Goal: Navigation & Orientation: Find specific page/section

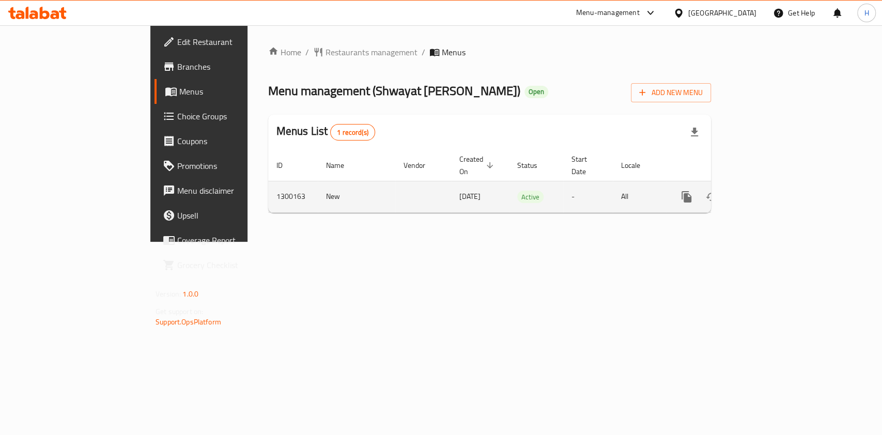
click at [767, 191] on icon "enhanced table" at bounding box center [761, 197] width 12 height 12
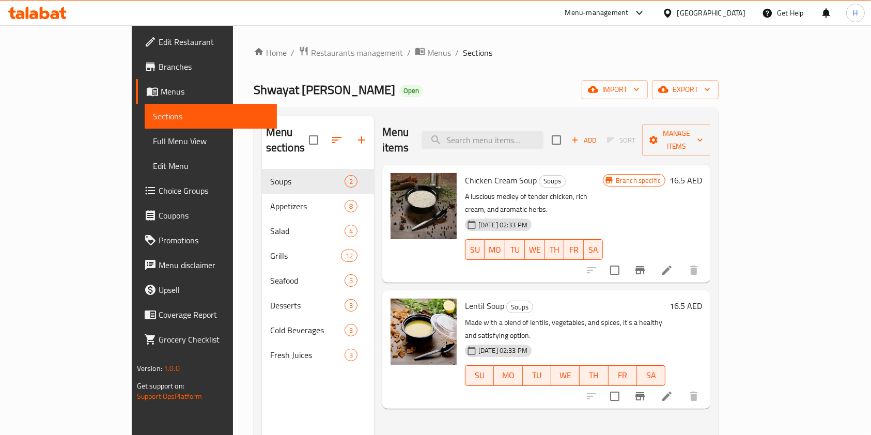
scroll to position [69, 0]
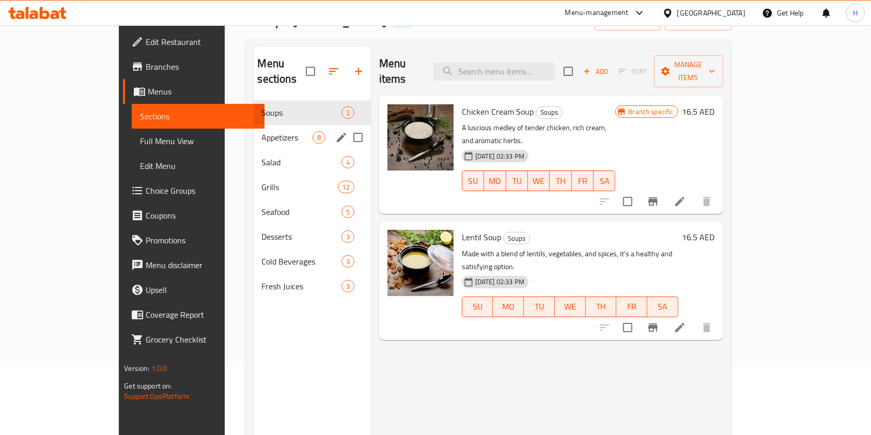
click at [254, 128] on div "Appetizers 8" at bounding box center [312, 137] width 117 height 25
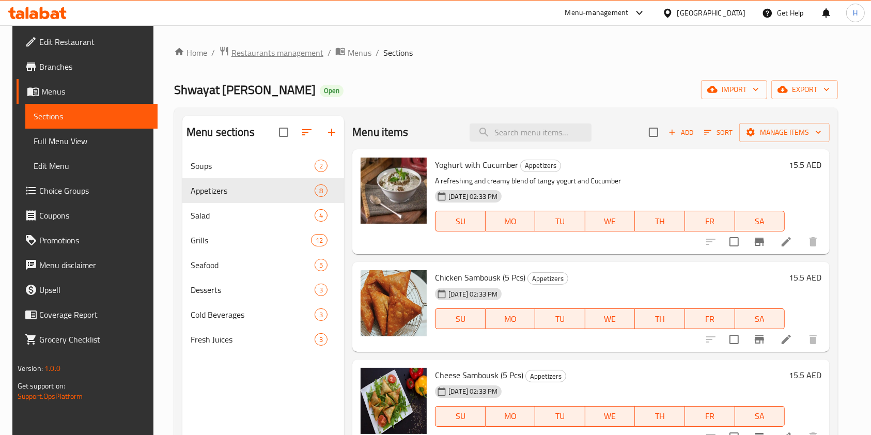
click at [280, 50] on span "Restaurants management" at bounding box center [277, 53] width 92 height 12
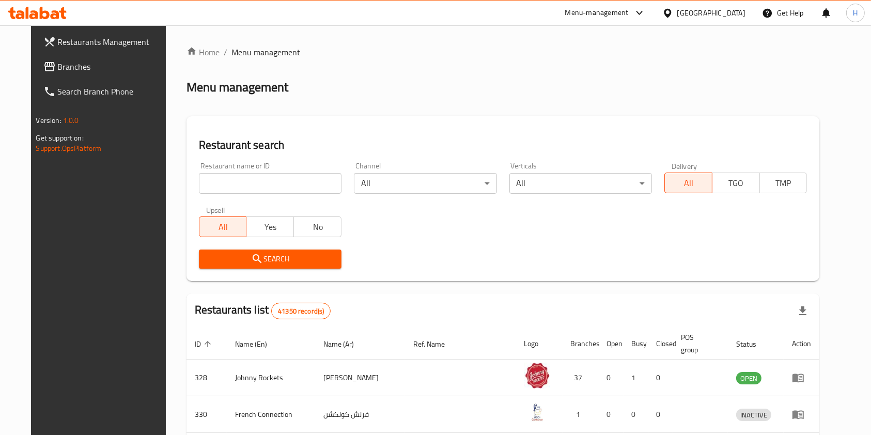
click at [77, 66] on span "Branches" at bounding box center [113, 66] width 111 height 12
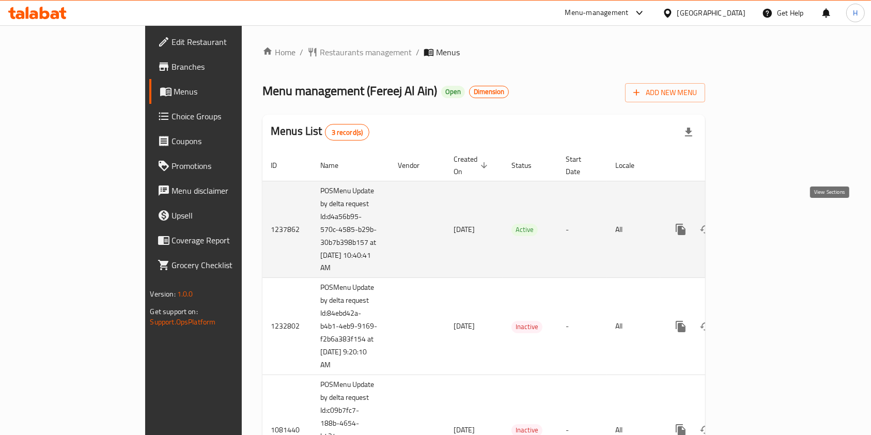
click at [760, 225] on icon "enhanced table" at bounding box center [755, 229] width 9 height 9
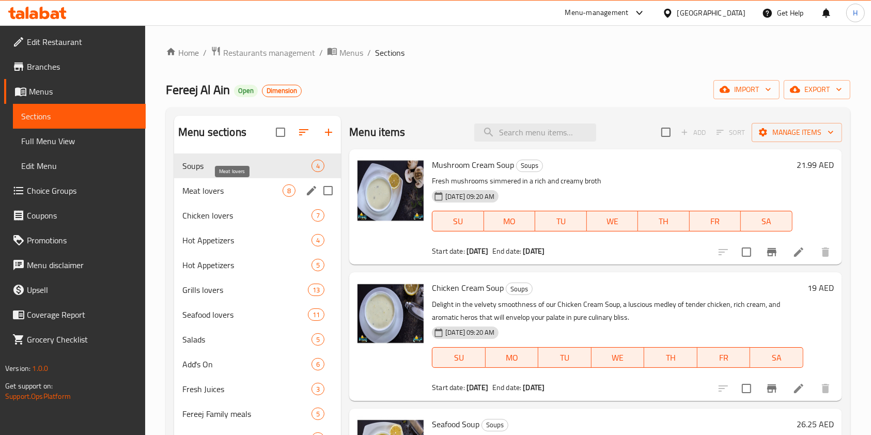
click at [256, 185] on span "Meat lovers" at bounding box center [232, 190] width 100 height 12
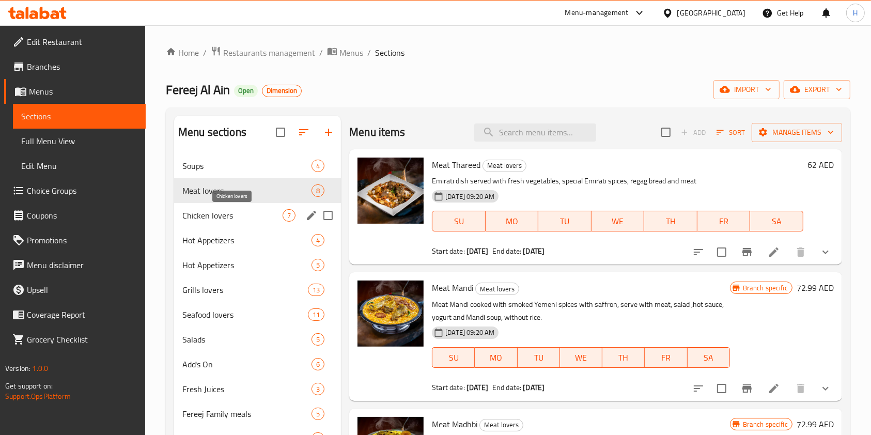
click at [249, 217] on span "Chicken lovers" at bounding box center [232, 215] width 100 height 12
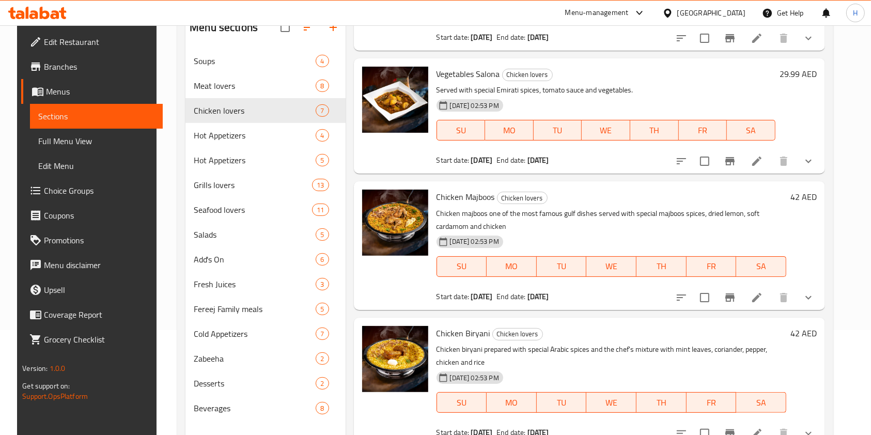
scroll to position [145, 0]
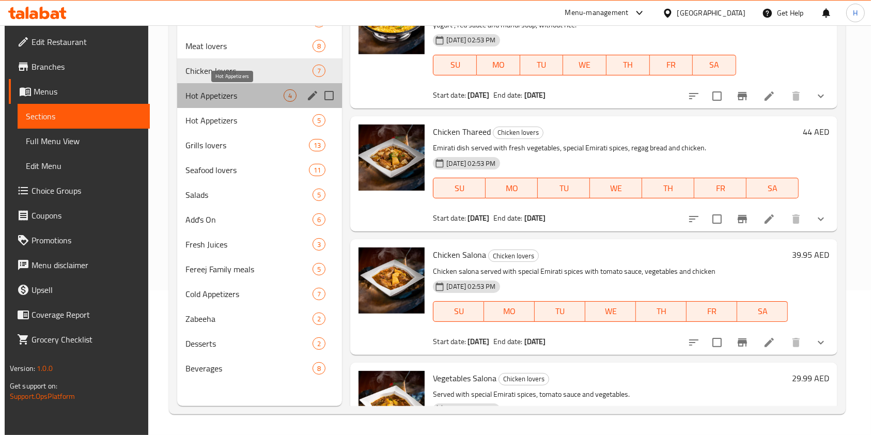
click at [234, 96] on span "Hot Appetizers" at bounding box center [235, 95] width 98 height 12
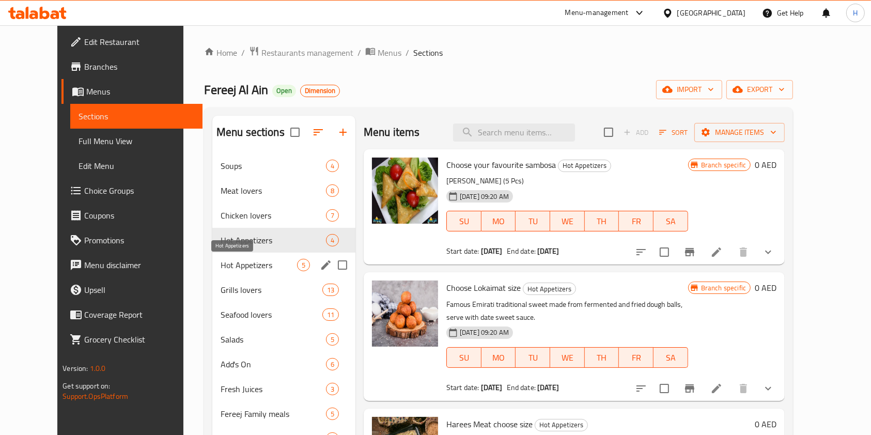
click at [254, 262] on span "Hot Appetizers" at bounding box center [259, 265] width 76 height 12
